Goal: Navigation & Orientation: Find specific page/section

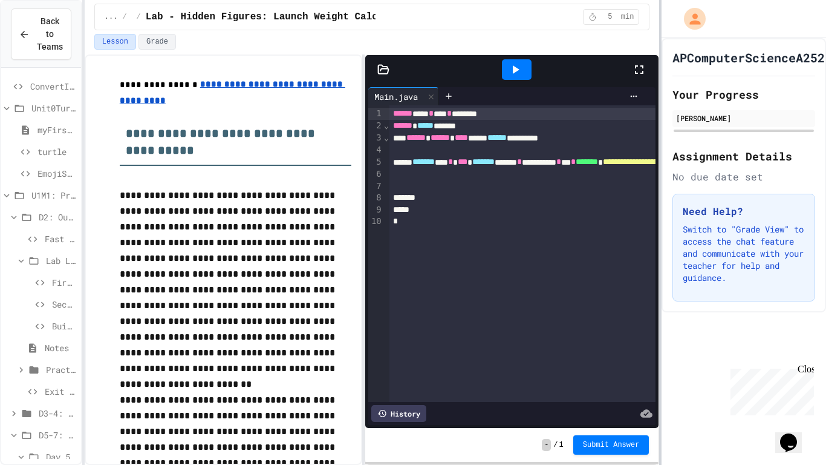
click at [662, 223] on div at bounding box center [660, 232] width 2 height 465
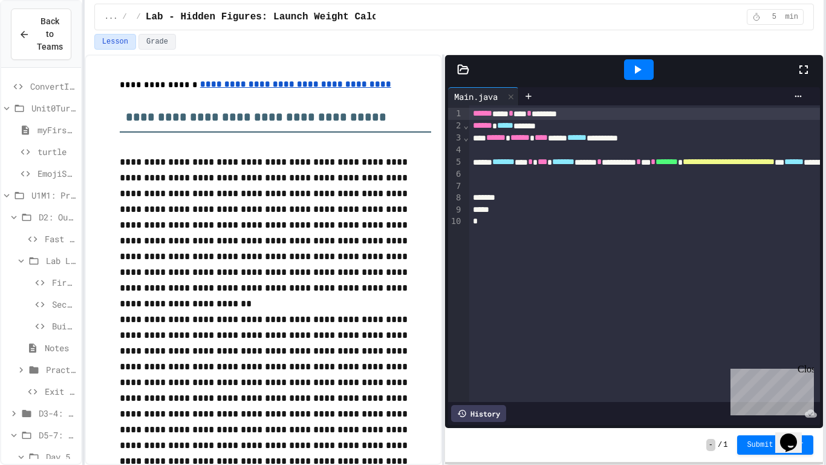
click at [35, 385] on div "Exit Ticket" at bounding box center [41, 391] width 80 height 18
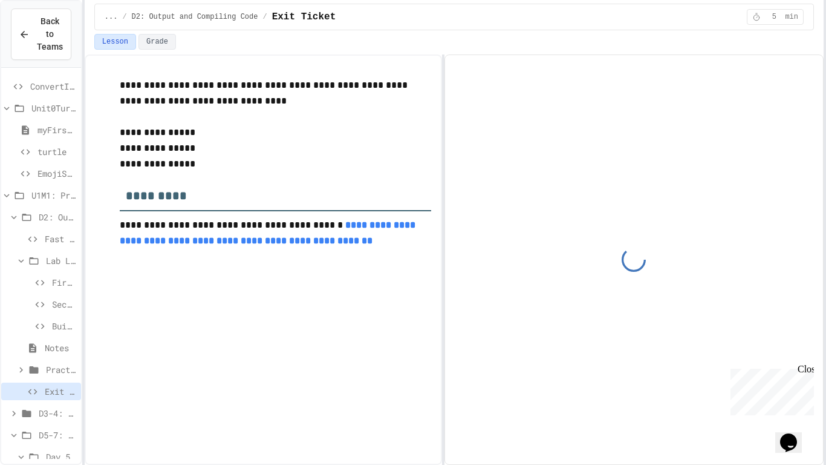
click at [35, 385] on div "Exit Ticket" at bounding box center [41, 391] width 80 height 18
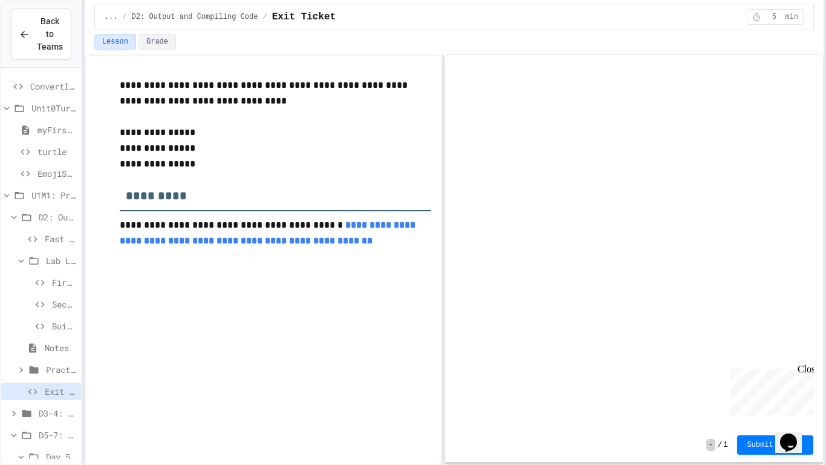
click at [35, 385] on div "Exit Ticket" at bounding box center [41, 391] width 80 height 18
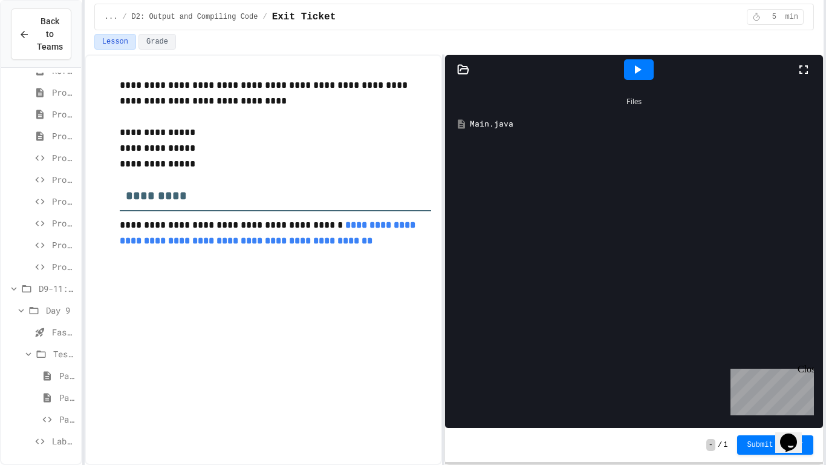
click at [43, 450] on div "Lab - Hidden Figures: Launch Weight Calculator" at bounding box center [41, 443] width 80 height 22
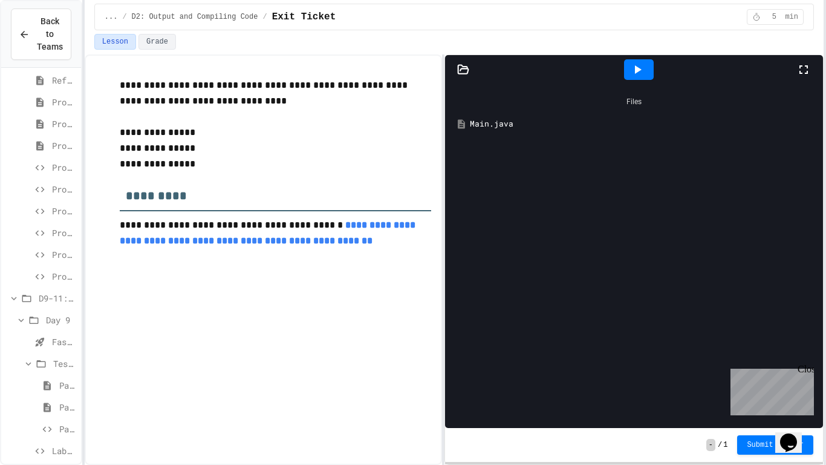
click at [44, 449] on icon at bounding box center [40, 450] width 15 height 11
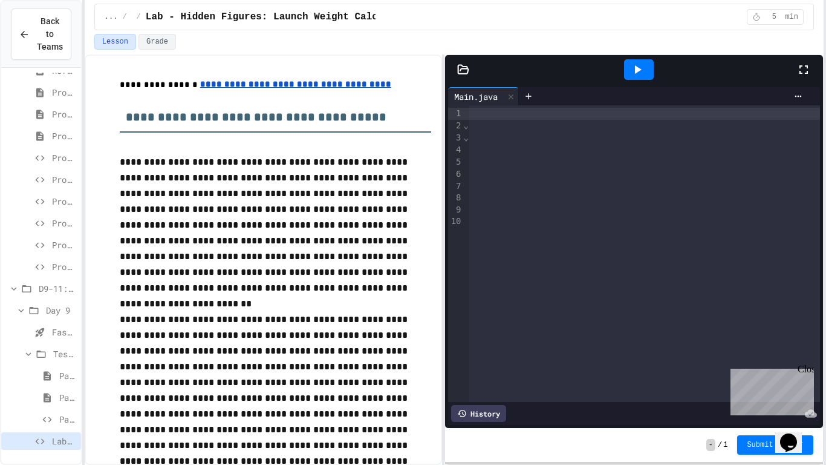
scroll to position [0, 2214]
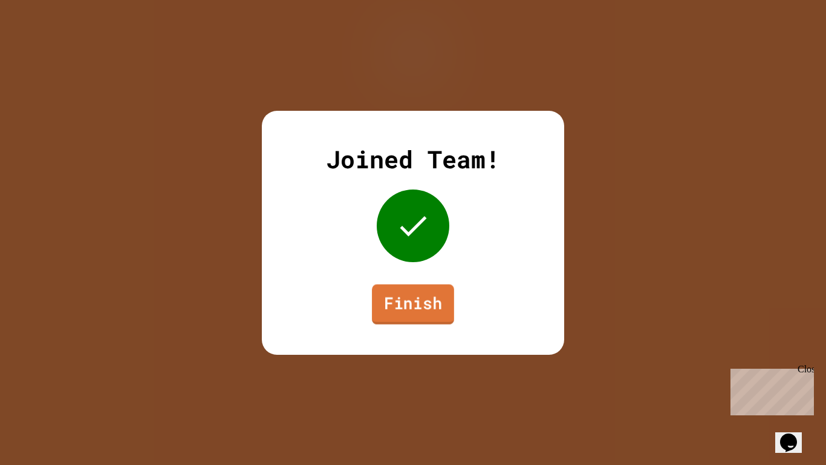
click at [396, 298] on link "Finish" at bounding box center [413, 304] width 82 height 40
